Goal: Transaction & Acquisition: Obtain resource

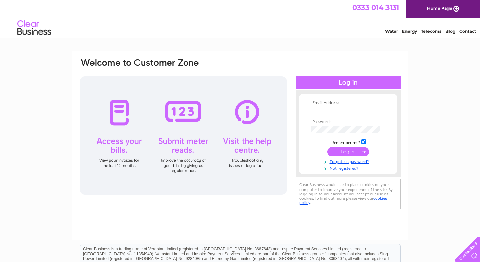
type input "george@rsrllp.co.uk"
click at [350, 151] on input "submit" at bounding box center [348, 151] width 42 height 9
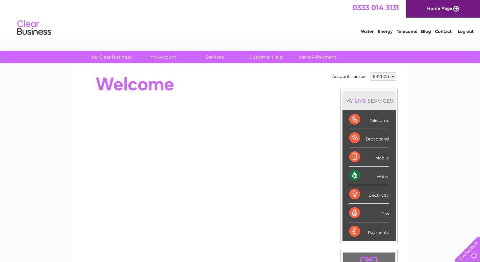
click at [362, 175] on div "Water" at bounding box center [369, 176] width 40 height 19
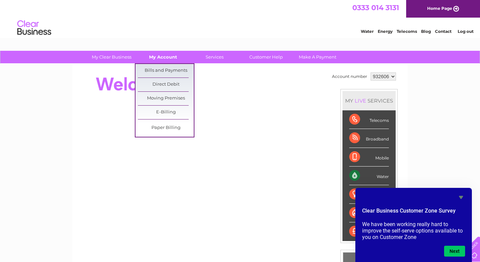
click at [168, 56] on link "My Account" at bounding box center [163, 57] width 56 height 13
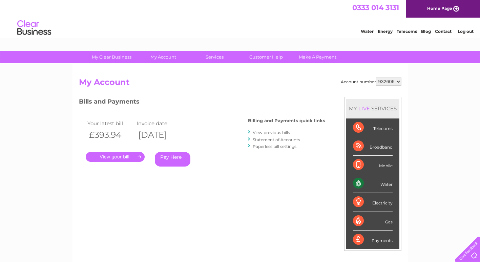
click at [124, 155] on link "." at bounding box center [115, 157] width 59 height 10
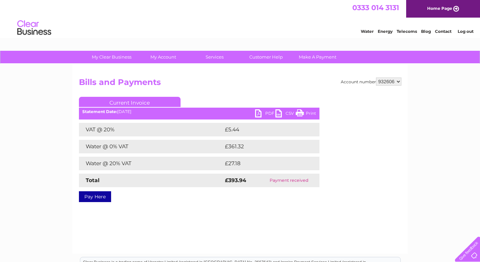
click at [259, 115] on link "PDF" at bounding box center [265, 114] width 20 height 10
click at [264, 113] on link "PDF" at bounding box center [265, 114] width 20 height 10
click at [262, 112] on link "PDF" at bounding box center [265, 114] width 20 height 10
click at [256, 113] on link "PDF" at bounding box center [265, 114] width 20 height 10
click at [258, 112] on link "PDF" at bounding box center [265, 114] width 20 height 10
